Goal: Task Accomplishment & Management: Manage account settings

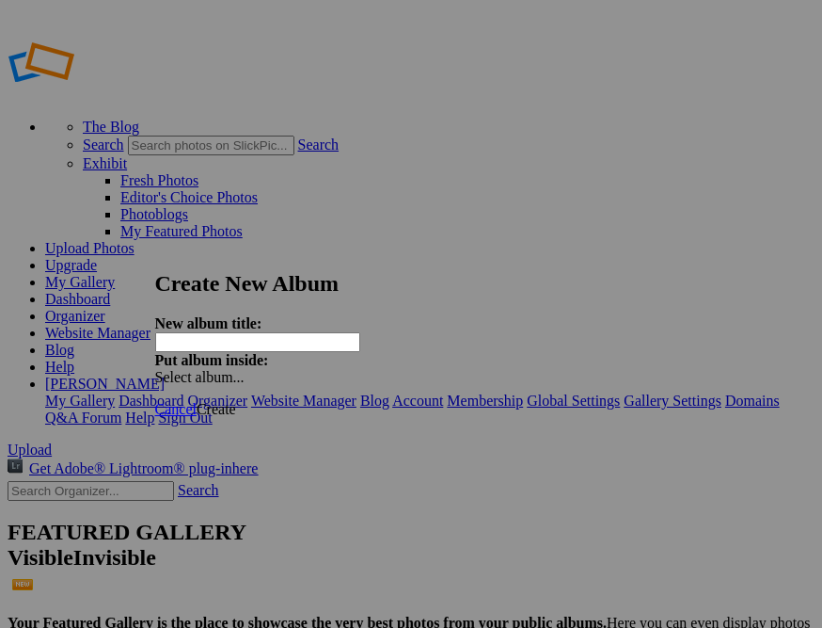
click at [197, 401] on span "Cancel" at bounding box center [175, 409] width 41 height 16
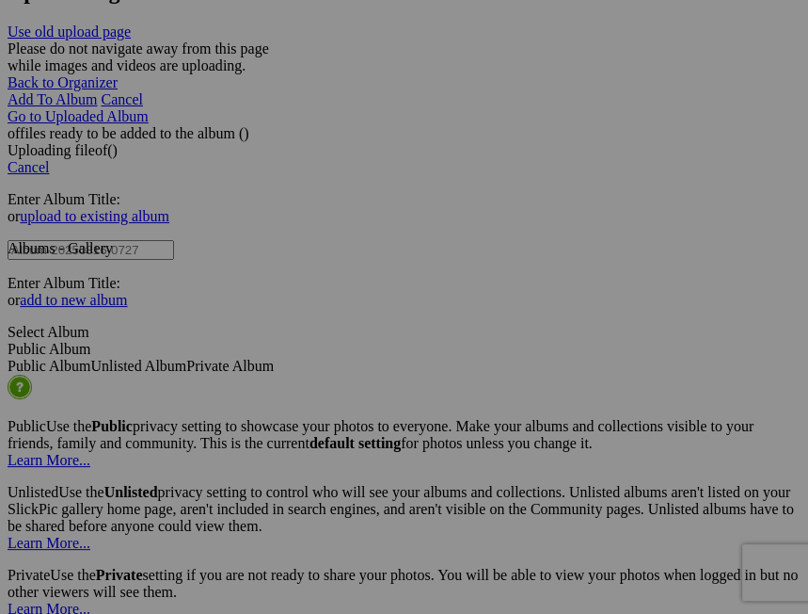
scroll to position [4140, 0]
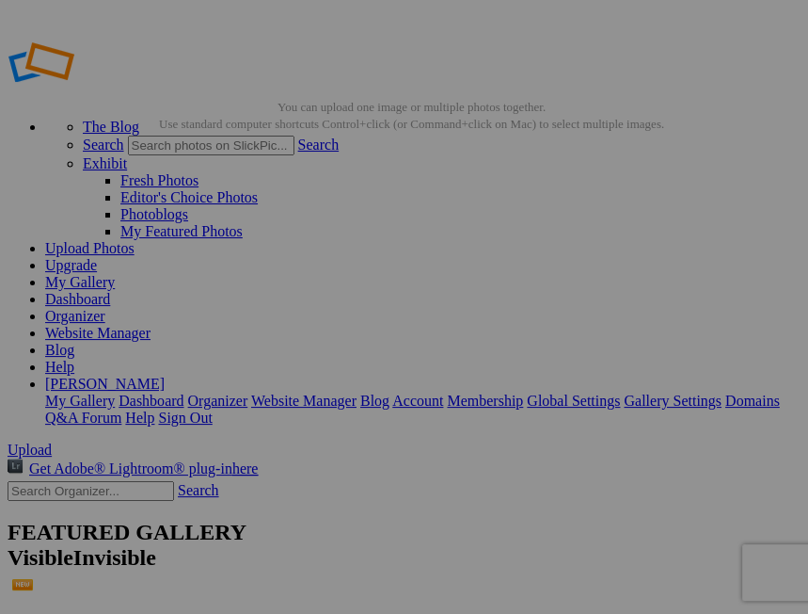
drag, startPoint x: 87, startPoint y: 194, endPoint x: 76, endPoint y: 195, distance: 10.4
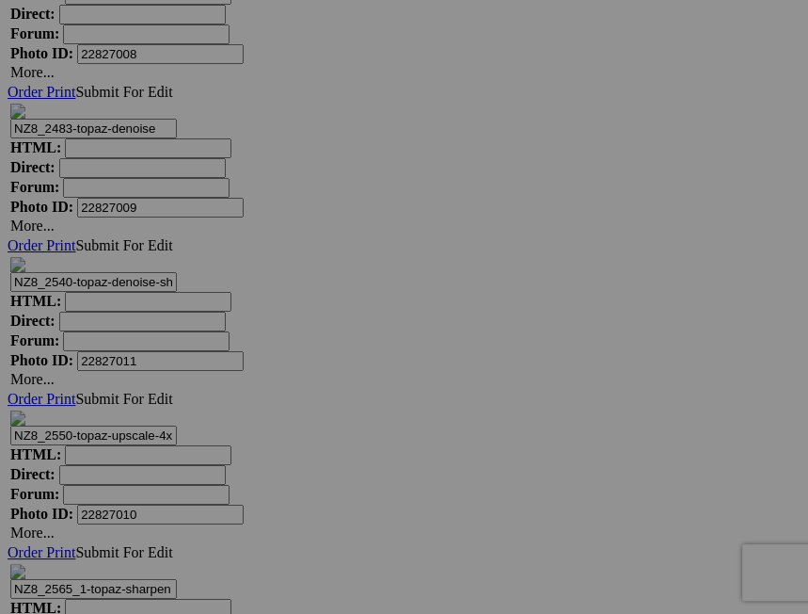
scroll to position [9515, 0]
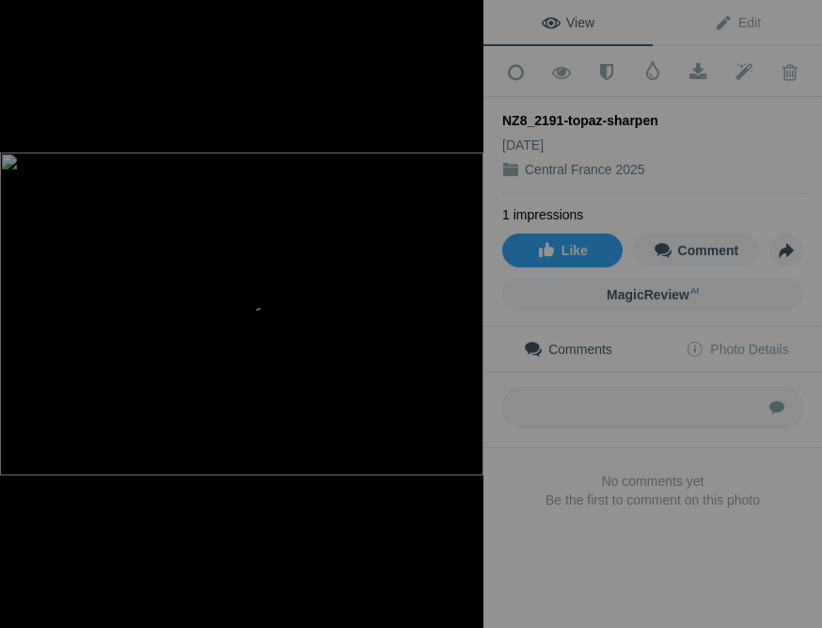
click at [464, 18] on div at bounding box center [462, 20] width 41 height 41
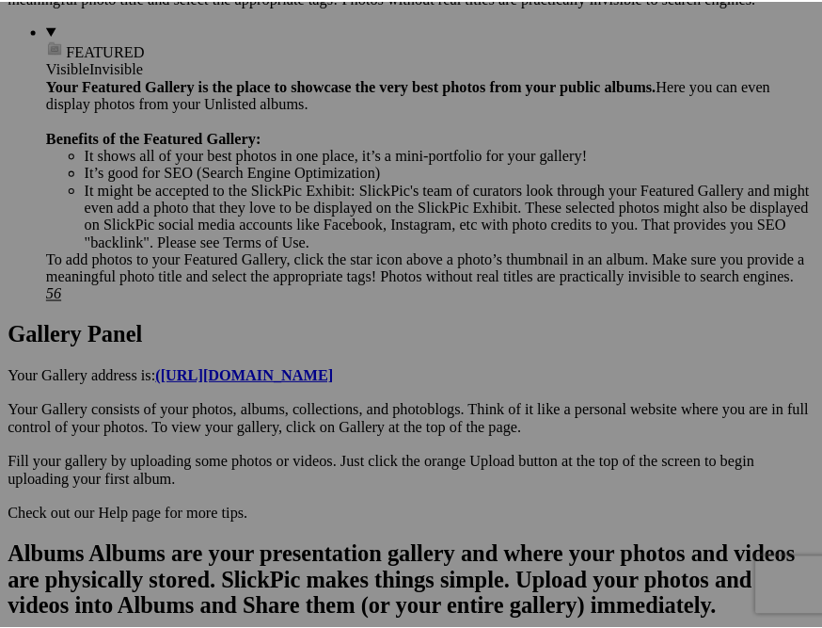
scroll to position [575, 0]
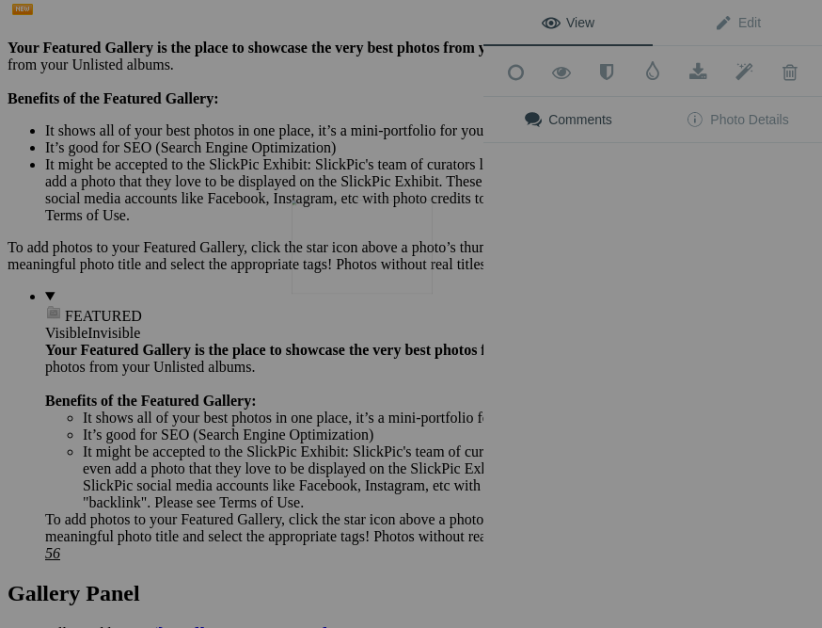
click at [343, 260] on button at bounding box center [413, 313] width 141 height 226
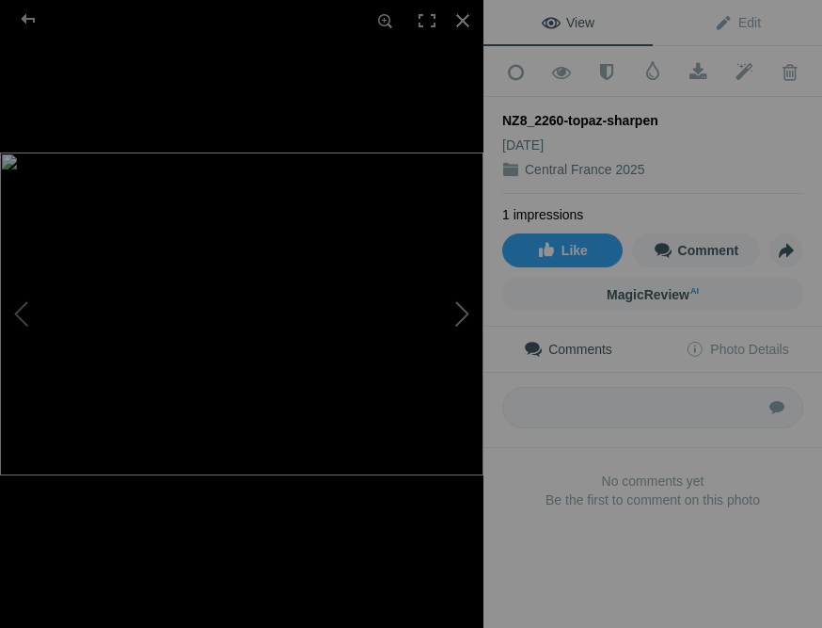
click at [465, 310] on button at bounding box center [413, 313] width 141 height 226
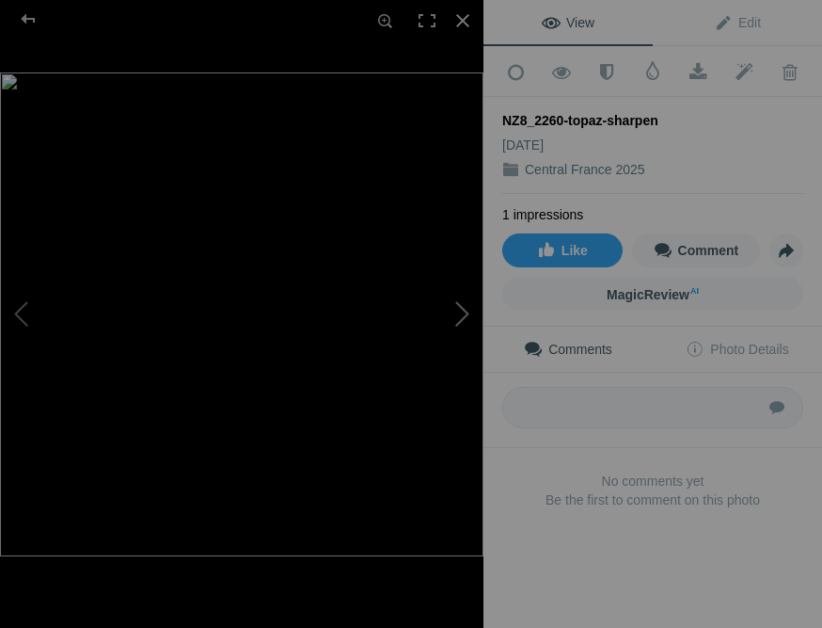
click at [465, 310] on button at bounding box center [413, 313] width 141 height 226
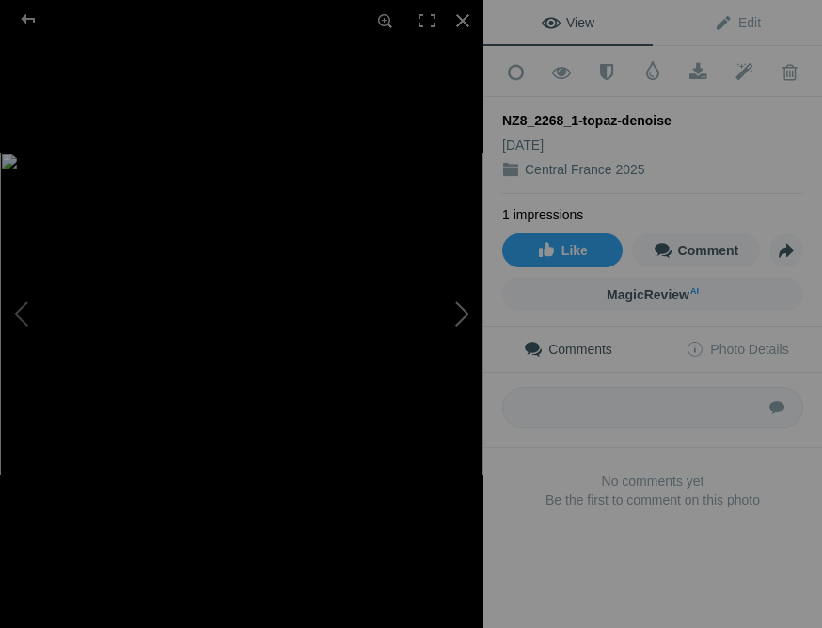
click at [465, 310] on button at bounding box center [413, 313] width 141 height 226
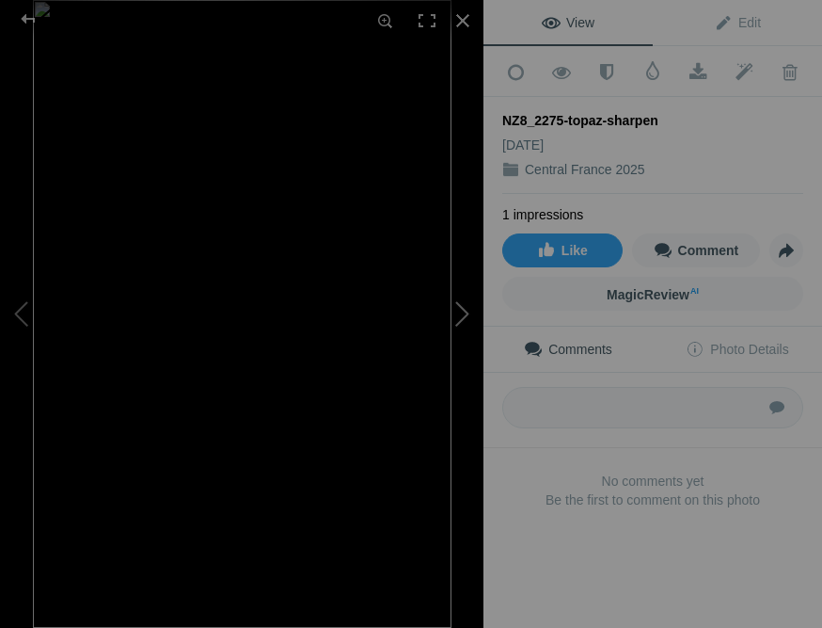
click at [465, 310] on button at bounding box center [413, 313] width 141 height 226
click at [463, 310] on button at bounding box center [413, 313] width 141 height 226
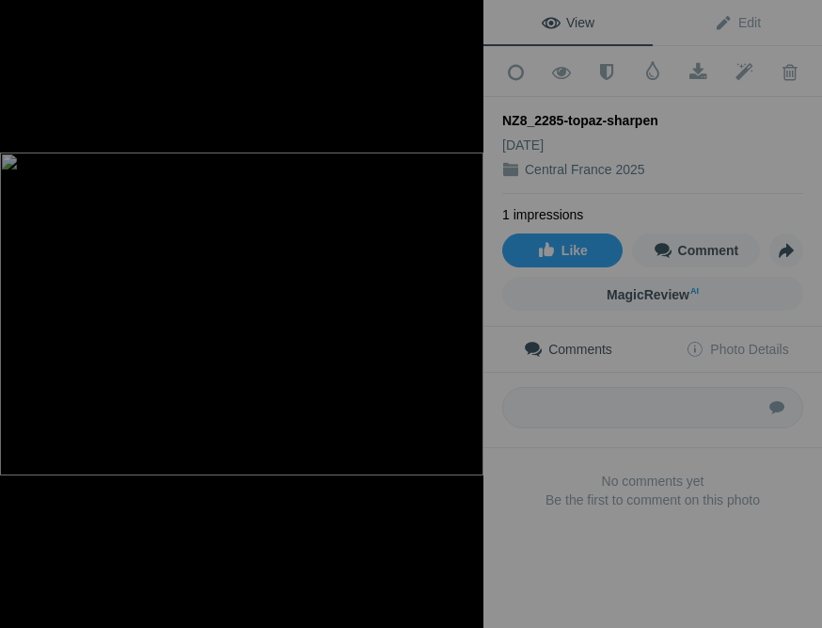
click at [463, 310] on button at bounding box center [413, 313] width 141 height 226
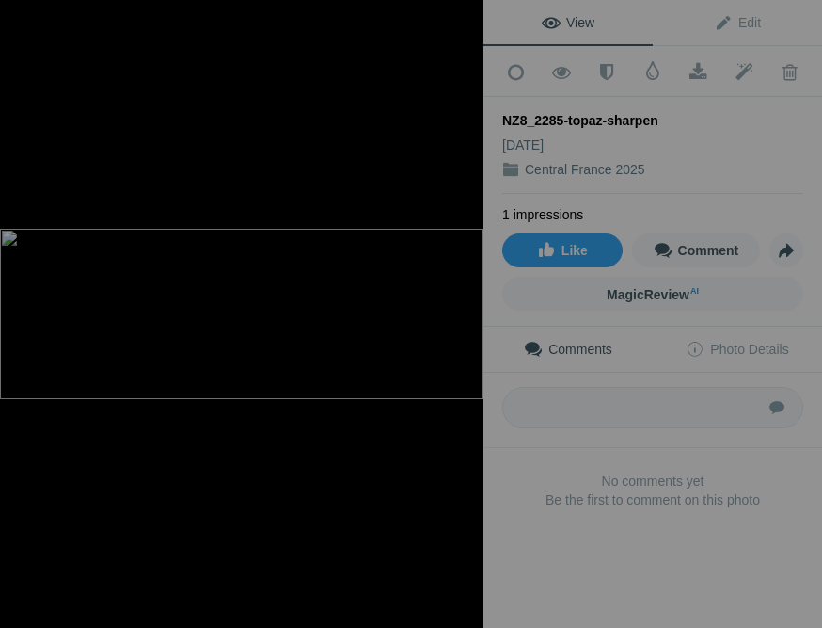
click at [463, 310] on button at bounding box center [413, 313] width 141 height 226
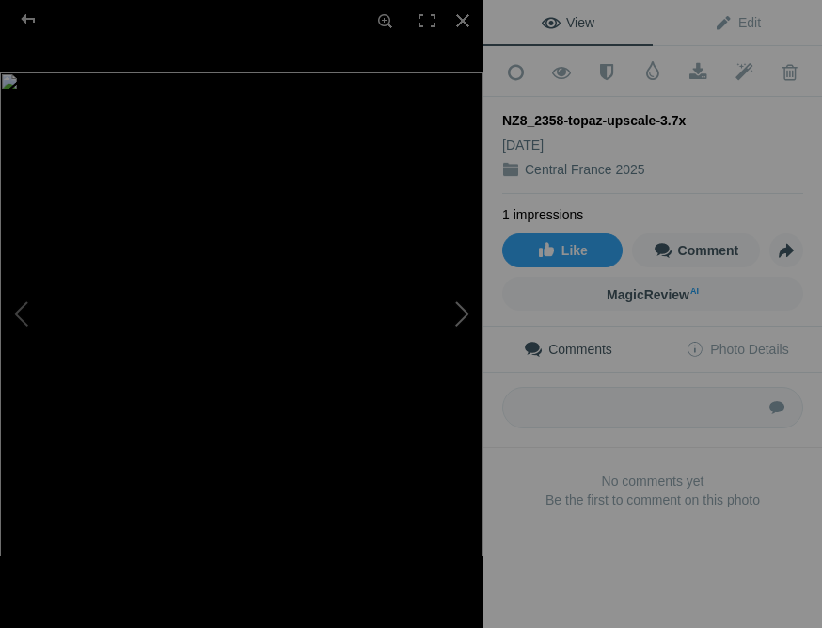
click at [461, 309] on button at bounding box center [413, 313] width 141 height 226
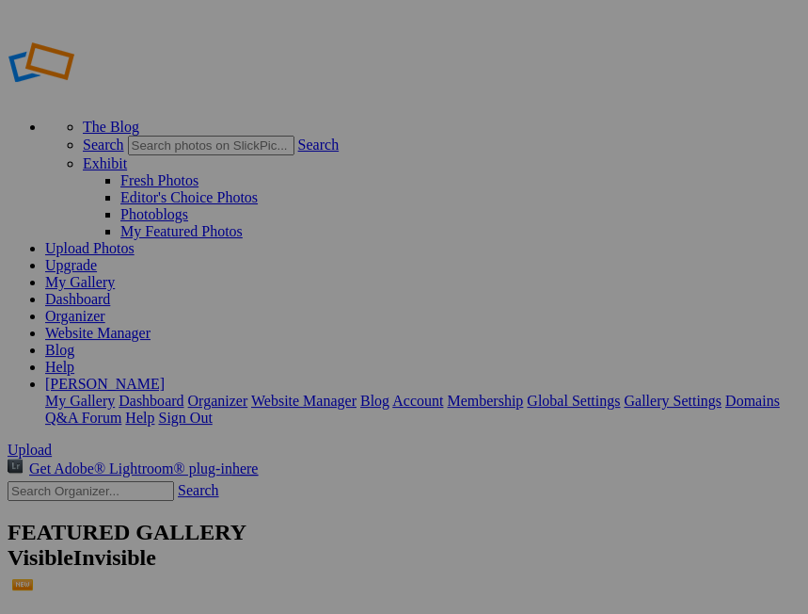
click at [165, 375] on link "[PERSON_NAME]" at bounding box center [105, 383] width 120 height 16
click at [115, 274] on link "My Gallery" at bounding box center [80, 282] width 70 height 16
